Goal: Task Accomplishment & Management: Use online tool/utility

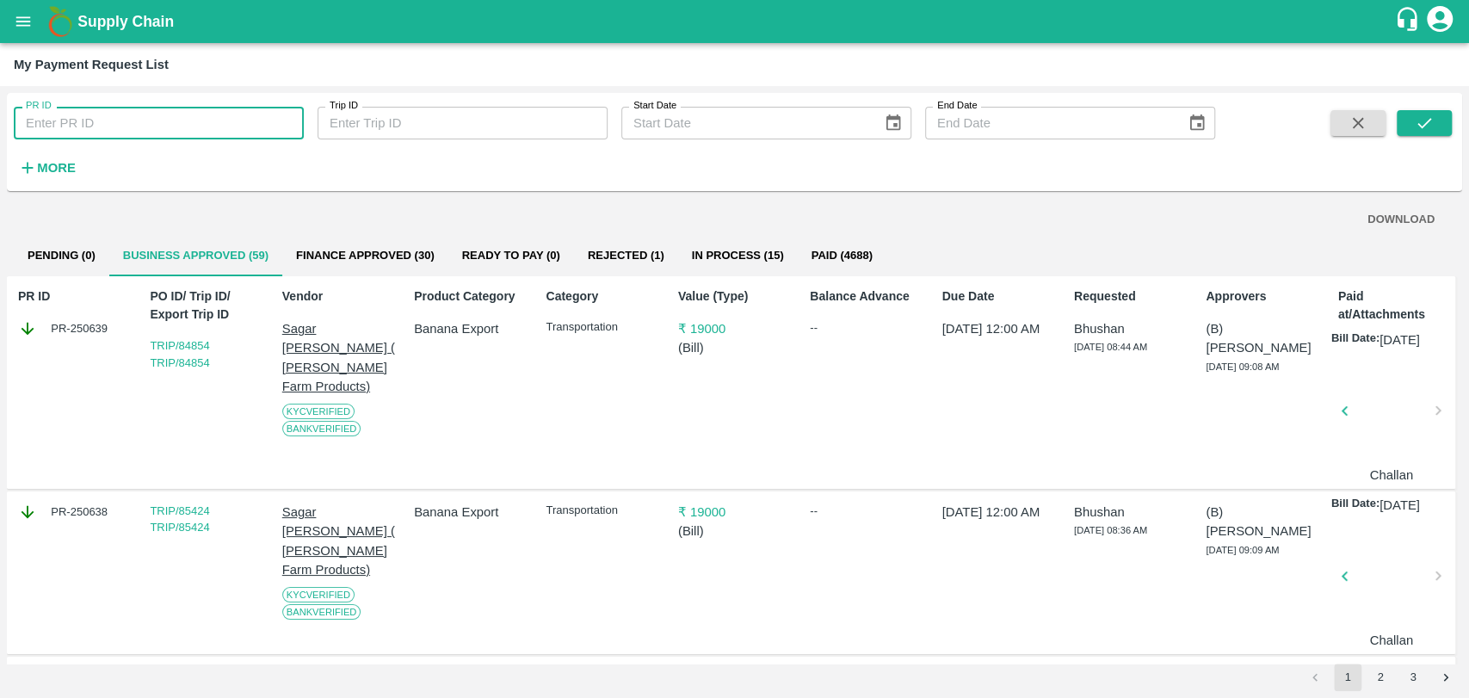
click at [124, 128] on input "PR ID" at bounding box center [159, 123] width 290 height 33
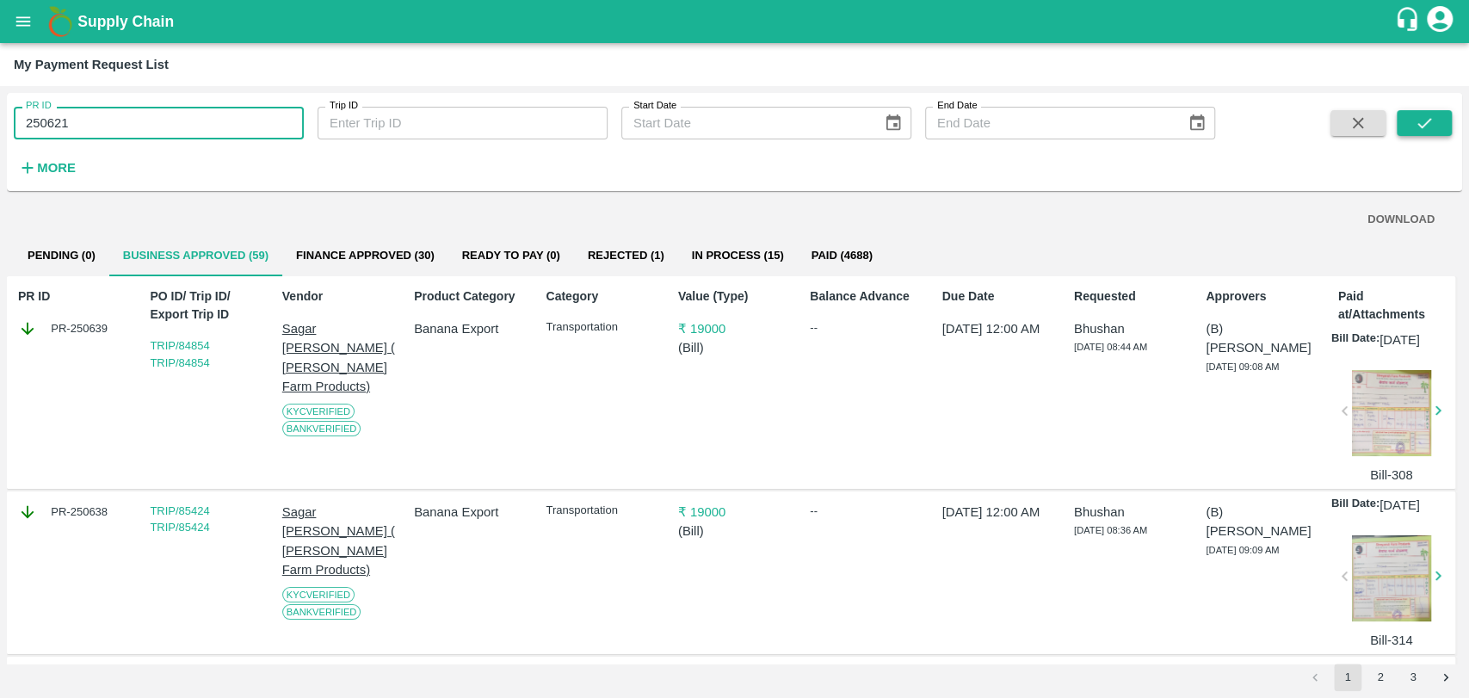
type input "250621"
click at [1401, 119] on button "submit" at bounding box center [1423, 123] width 55 height 26
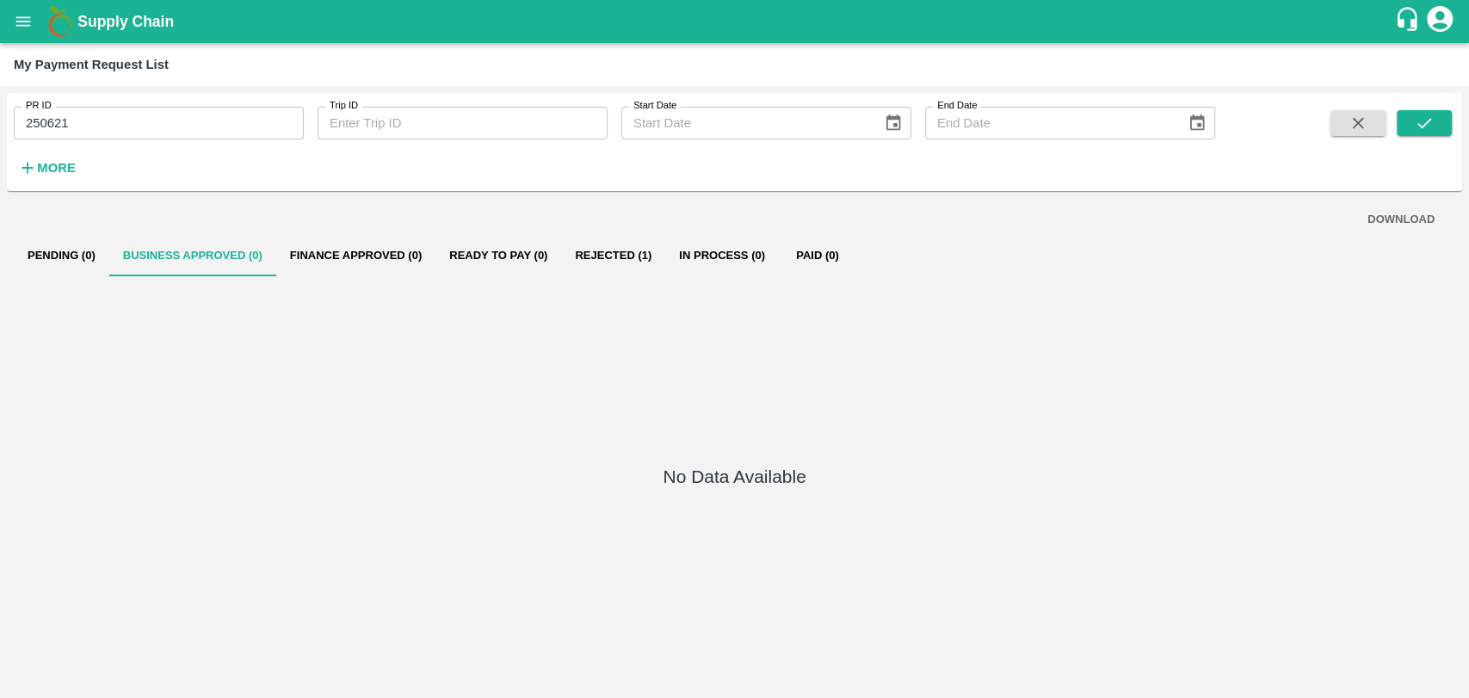
click at [579, 274] on button "Rejected (1)" at bounding box center [613, 255] width 104 height 41
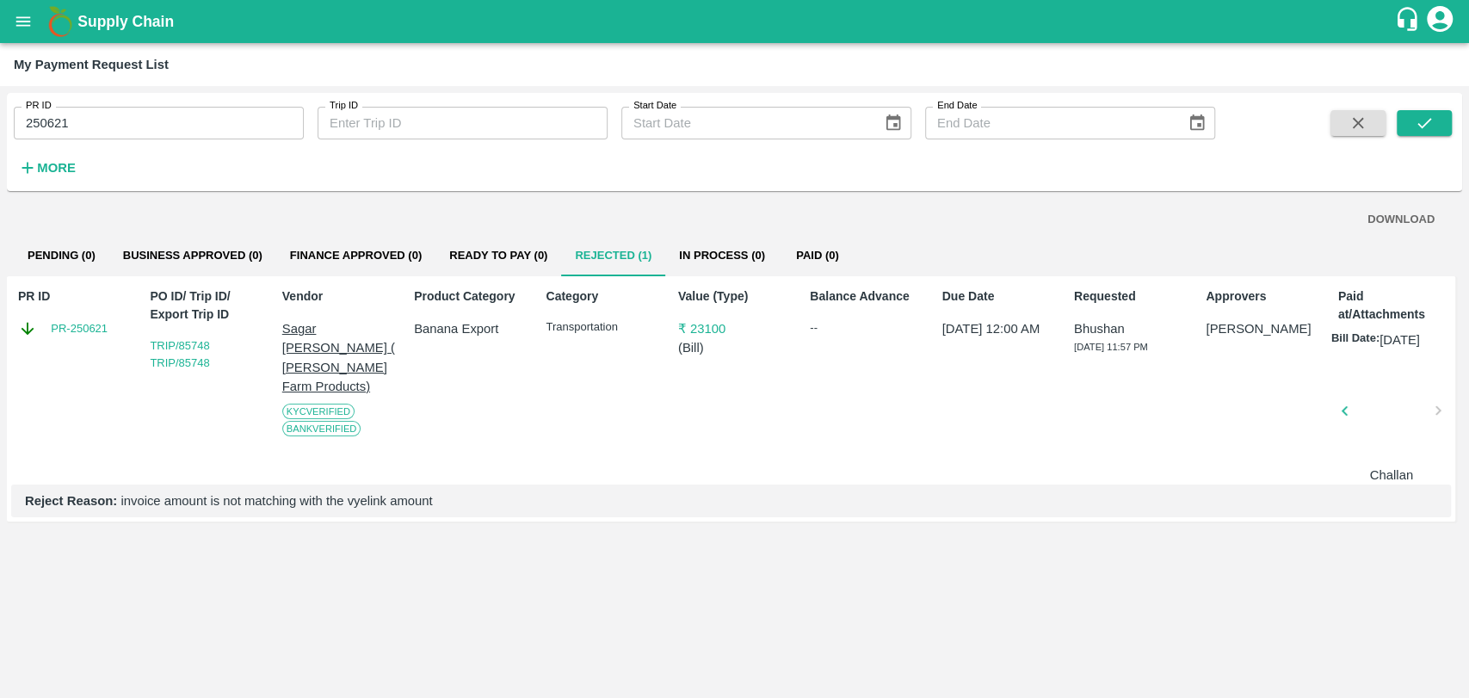
click at [1397, 397] on div at bounding box center [1391, 415] width 79 height 91
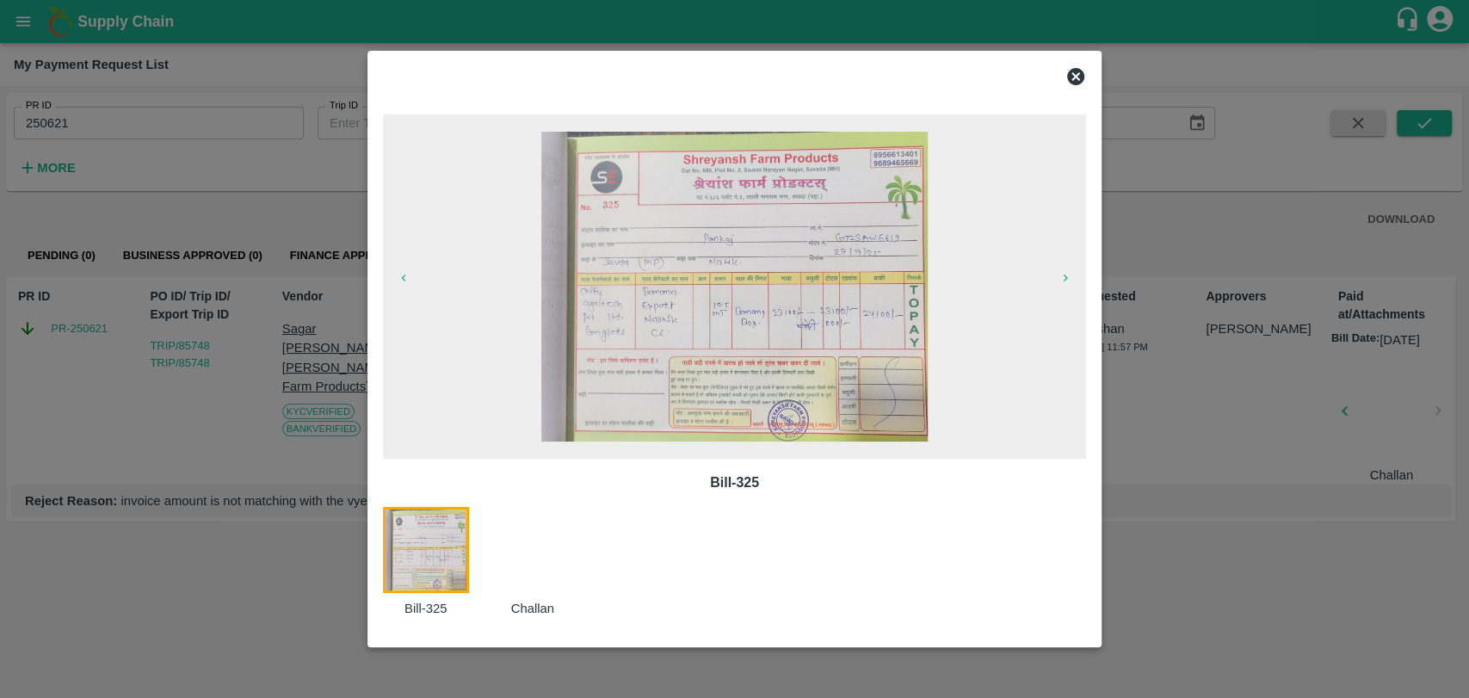
click at [1332, 323] on div at bounding box center [734, 349] width 1469 height 698
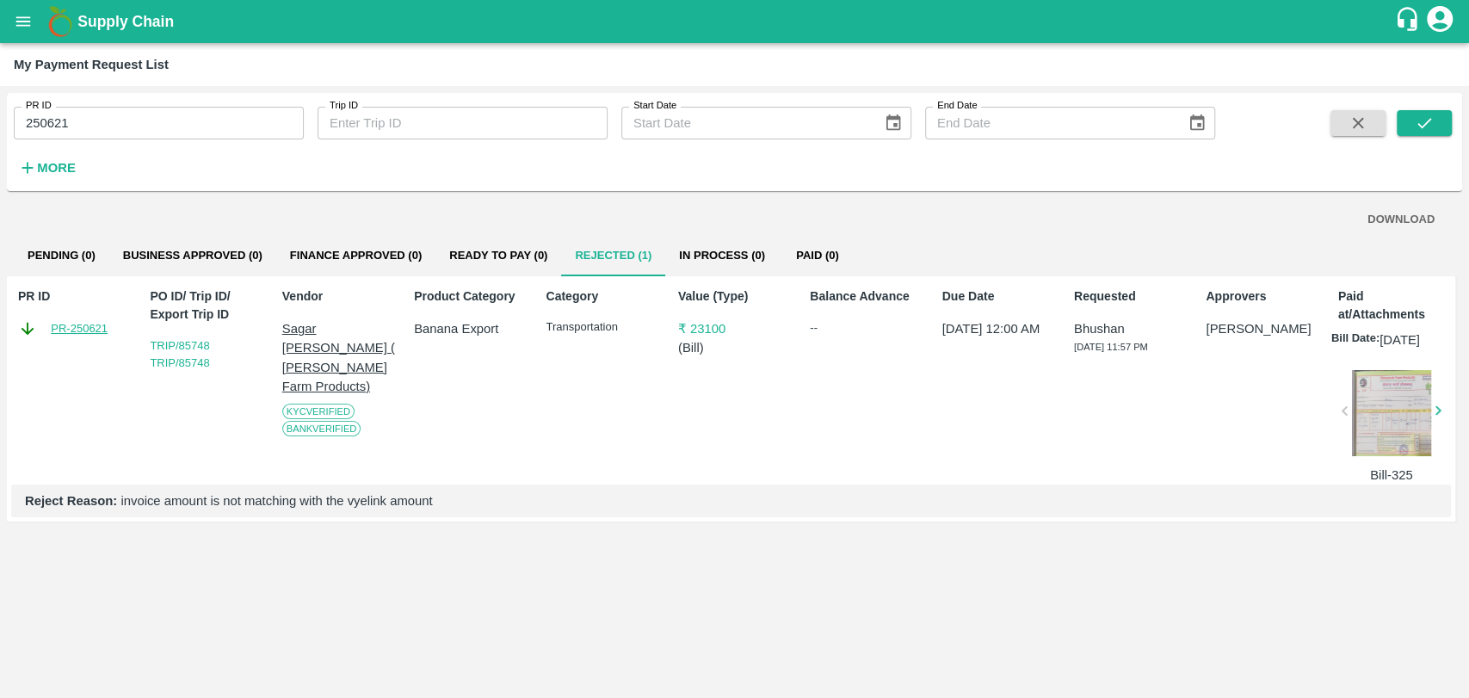
click at [100, 333] on link "PR-250621" at bounding box center [79, 328] width 57 height 17
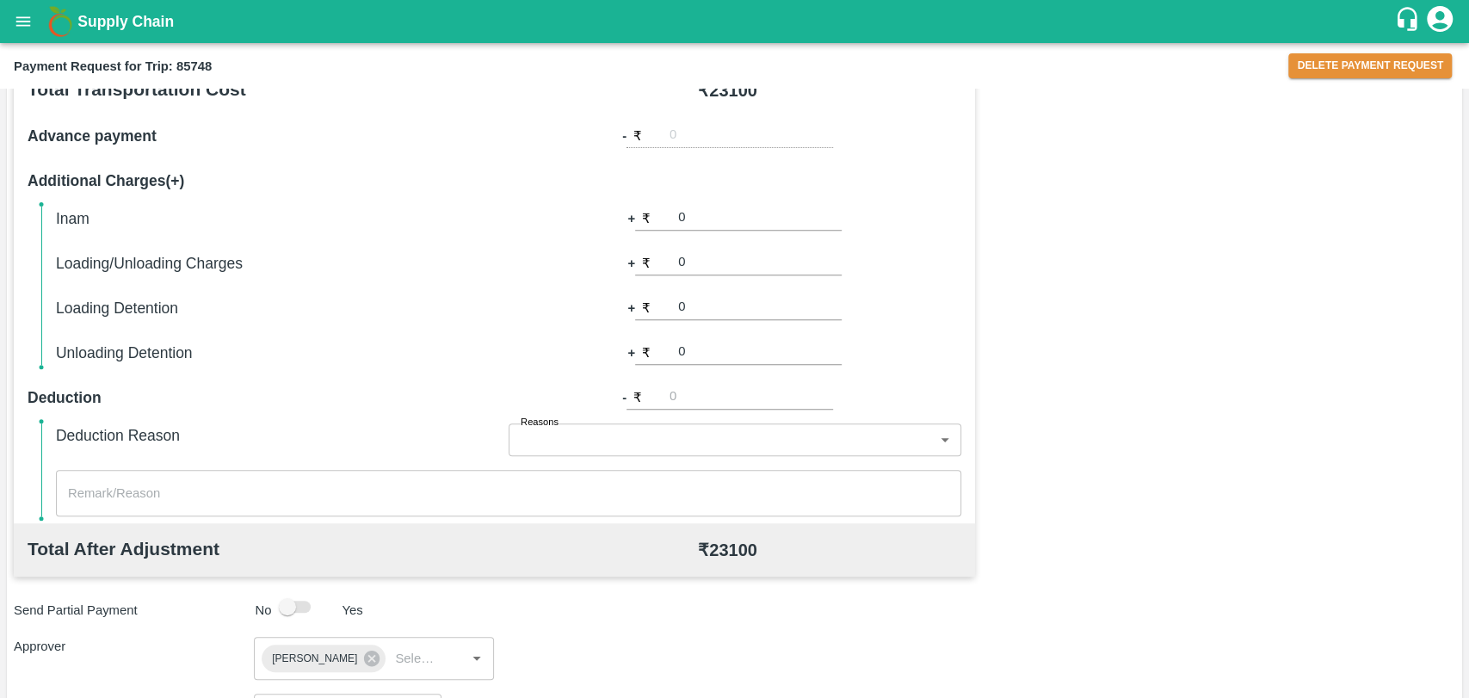
scroll to position [430, 0]
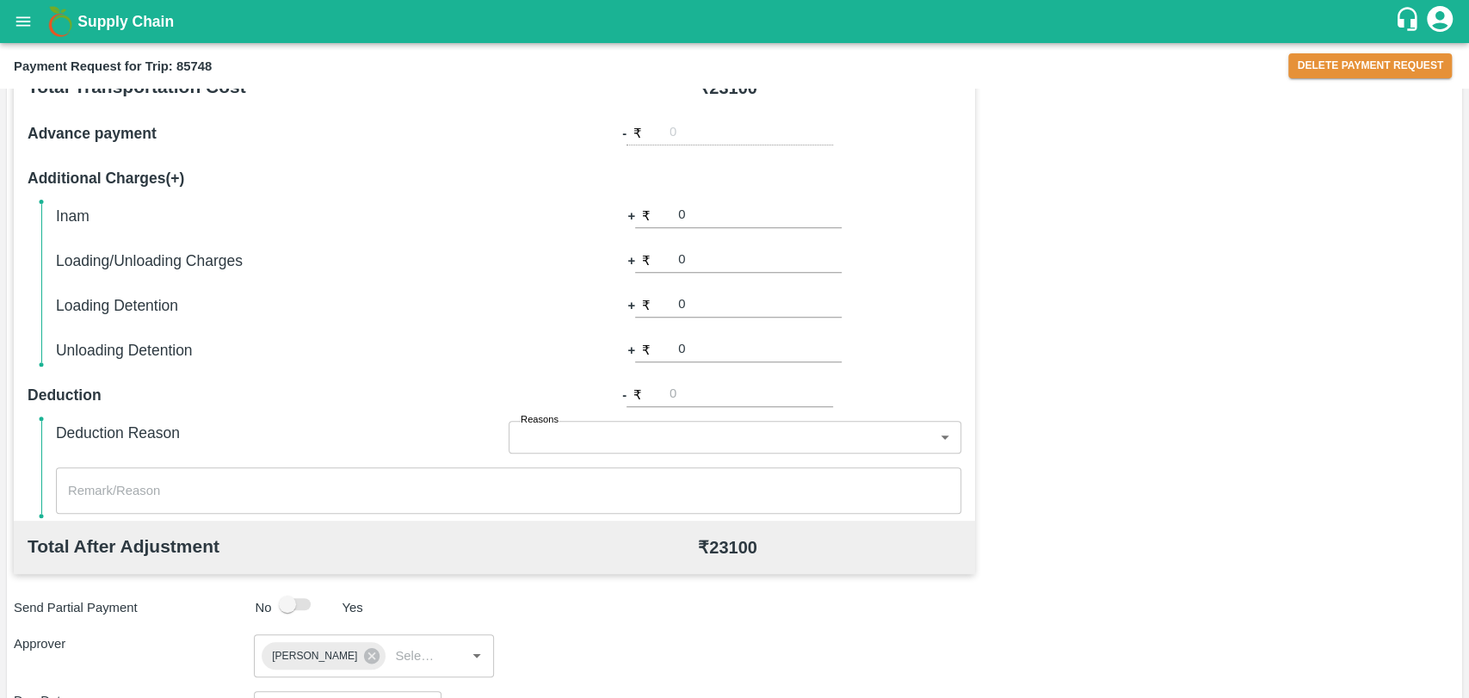
drag, startPoint x: 686, startPoint y: 317, endPoint x: 698, endPoint y: 304, distance: 17.7
click at [698, 304] on div "+ ₹ 0" at bounding box center [734, 305] width 214 height 24
click at [698, 304] on input "0" at bounding box center [759, 304] width 163 height 23
type input "01000"
click at [1232, 589] on div "Send Partial Payment No Yes" at bounding box center [731, 604] width 1448 height 33
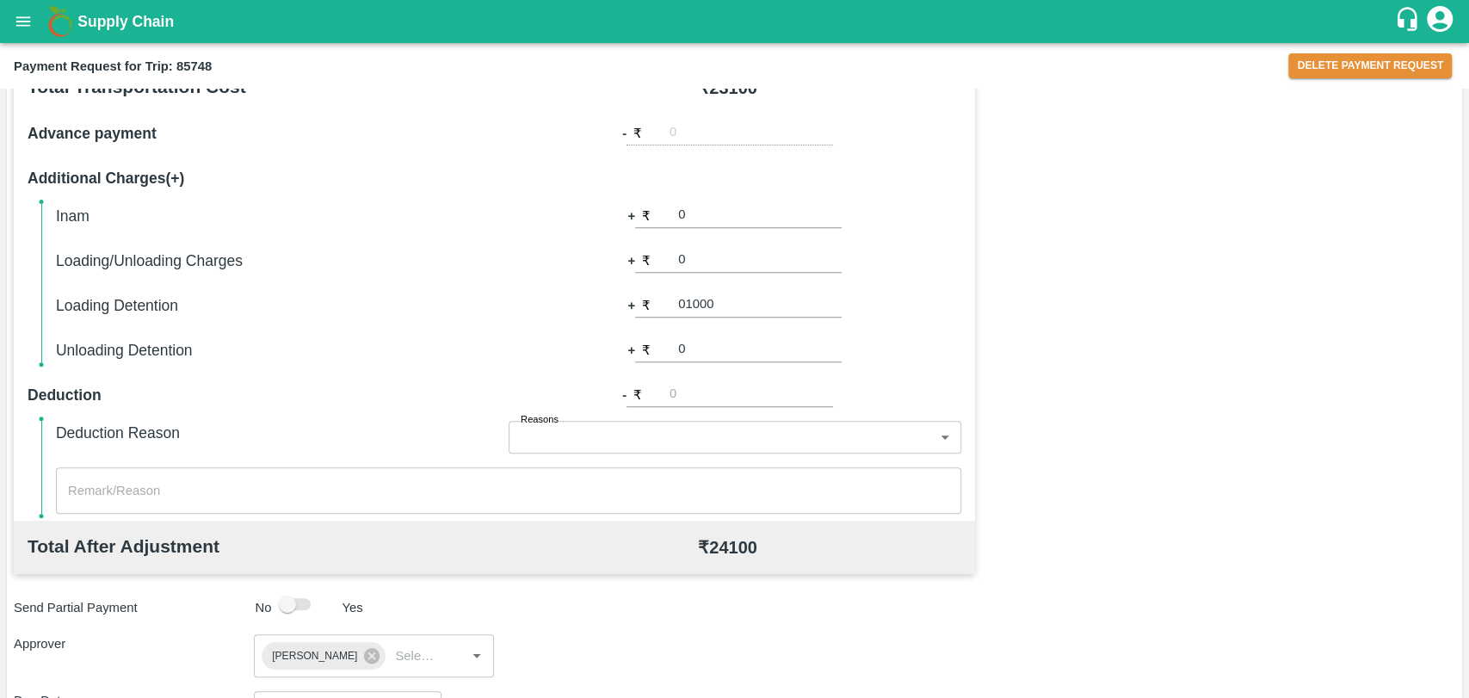
scroll to position [712, 0]
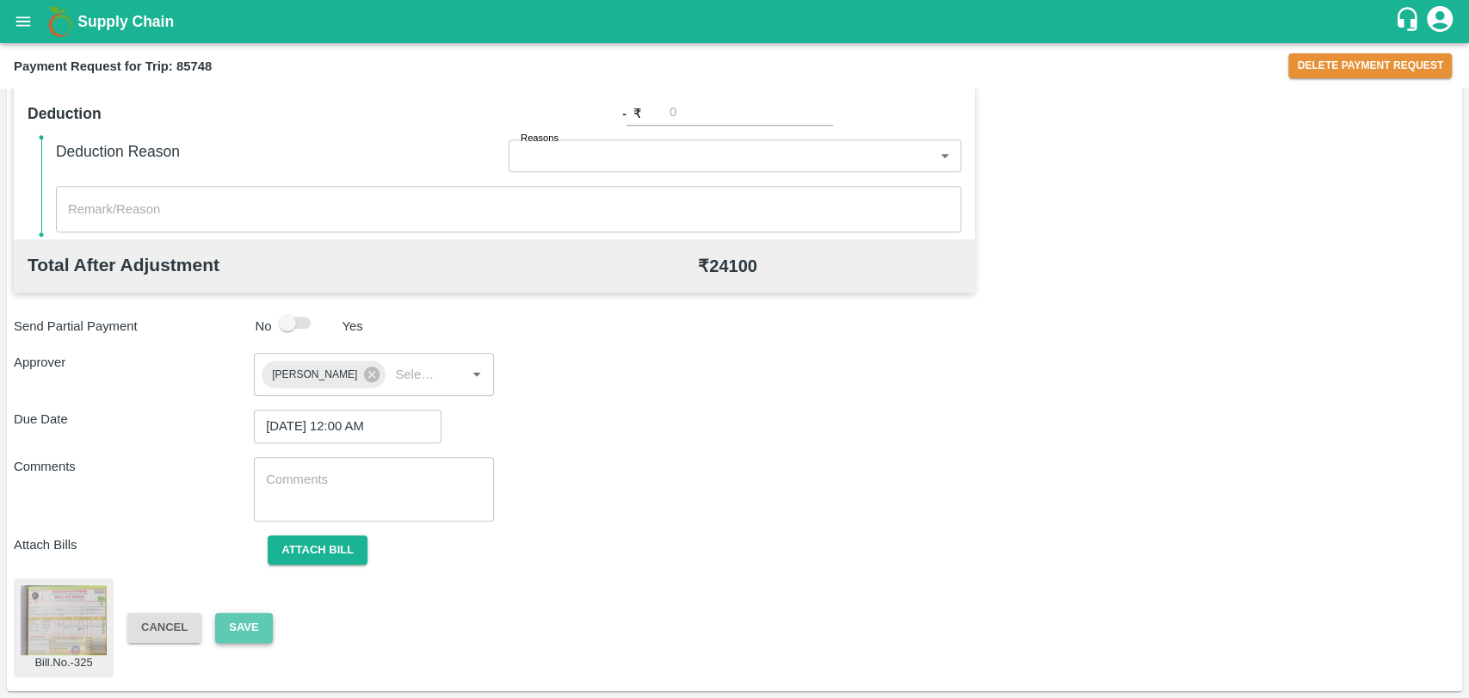
click at [243, 635] on button "Save" at bounding box center [243, 628] width 57 height 30
